Goal: Task Accomplishment & Management: Manage account settings

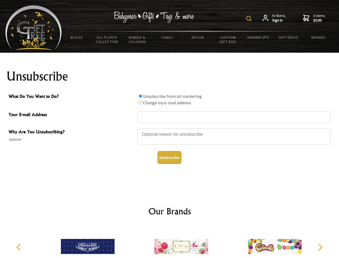
click at [250, 19] on img at bounding box center [248, 18] width 5 height 5
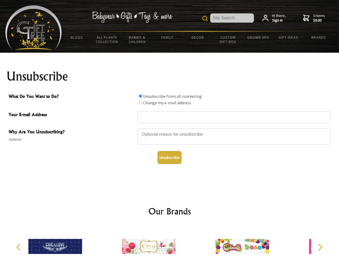
click at [170, 128] on div at bounding box center [233, 137] width 193 height 19
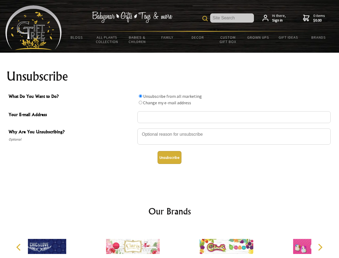
click at [140, 96] on input "What Do You Want to Do?" at bounding box center [140, 95] width 3 height 3
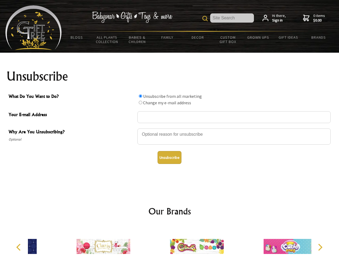
click at [140, 102] on input "What Do You Want to Do?" at bounding box center [140, 102] width 3 height 3
radio input "true"
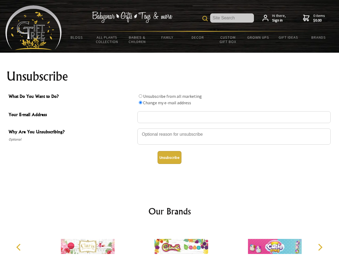
click at [169, 157] on button "Unsubscribe" at bounding box center [170, 157] width 24 height 13
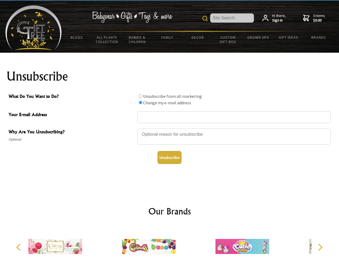
click at [170, 242] on img at bounding box center [149, 246] width 54 height 40
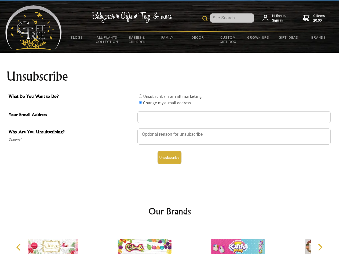
click at [19, 247] on icon "Previous" at bounding box center [19, 247] width 7 height 7
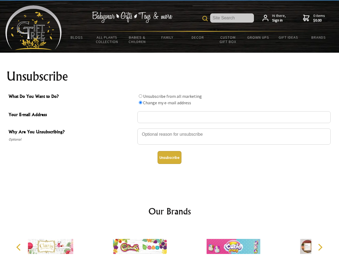
click at [320, 247] on icon "Next" at bounding box center [319, 247] width 7 height 7
